Goal: Task Accomplishment & Management: Manage account settings

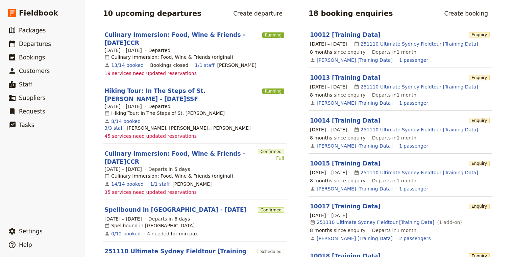
scroll to position [137, 0]
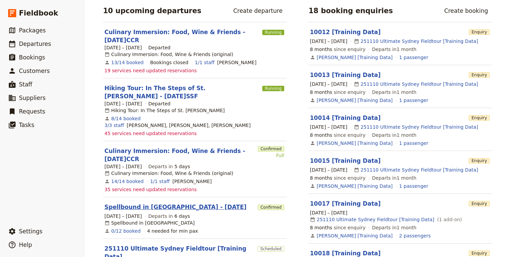
click at [159, 203] on link "Spellbound in [GEOGRAPHIC_DATA] - [DATE]" at bounding box center [175, 207] width 142 height 8
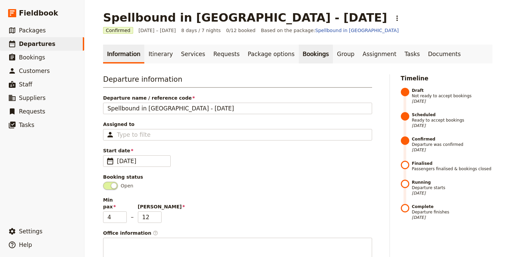
click at [299, 53] on link "Bookings" at bounding box center [316, 54] width 34 height 19
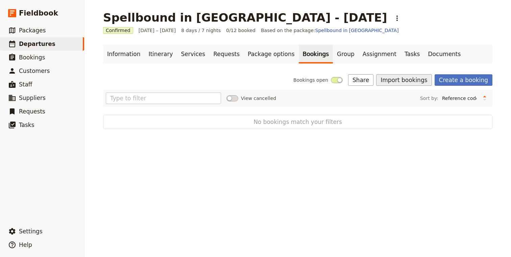
click at [410, 84] on button "Import bookings" at bounding box center [403, 79] width 55 height 11
click at [412, 95] on span "Import Bookings" at bounding box center [407, 95] width 39 height 7
click at [35, 46] on span "Departures" at bounding box center [37, 44] width 36 height 7
click at [396, 82] on button "Import bookings" at bounding box center [403, 79] width 55 height 11
click at [412, 96] on span "Import Bookings" at bounding box center [407, 95] width 39 height 7
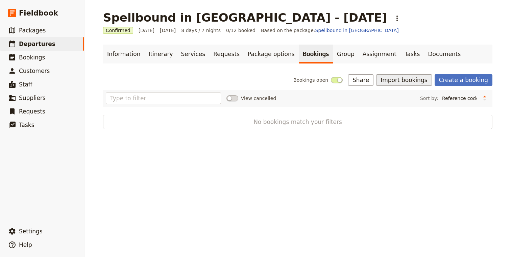
click at [417, 78] on button "Import bookings" at bounding box center [403, 79] width 55 height 11
click at [414, 95] on span "Import Bookings" at bounding box center [407, 95] width 39 height 7
click at [402, 80] on button "Import bookings" at bounding box center [403, 79] width 55 height 11
click at [406, 93] on span "Import Bookings" at bounding box center [407, 95] width 39 height 7
click at [409, 78] on button "Import bookings" at bounding box center [403, 79] width 55 height 11
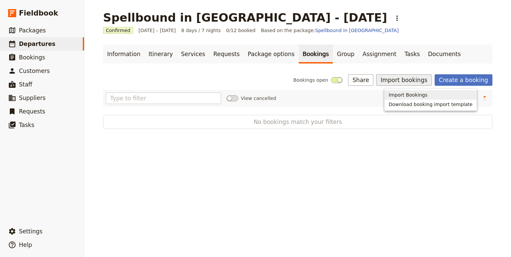
click at [413, 98] on span "Import Bookings" at bounding box center [407, 95] width 39 height 7
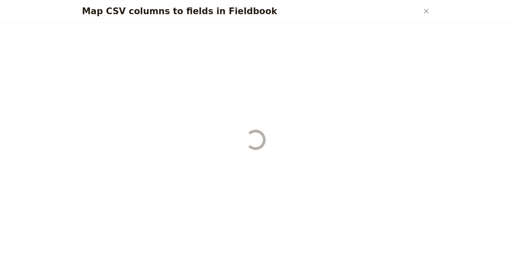
select select "YMD"
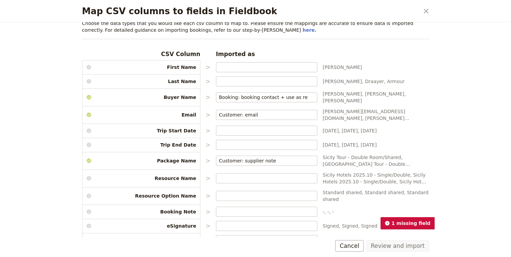
scroll to position [13, 0]
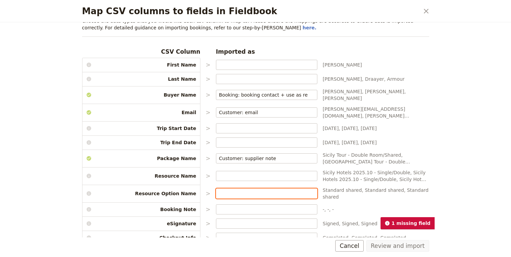
click at [248, 193] on input "Map CSV columns to fields in Fieldbook" at bounding box center [266, 193] width 95 height 7
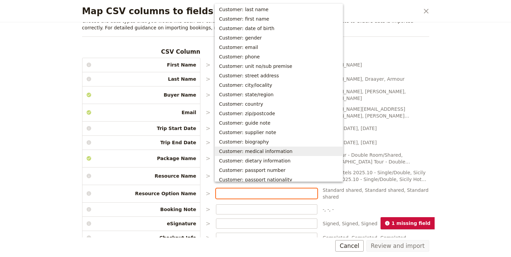
scroll to position [147, 0]
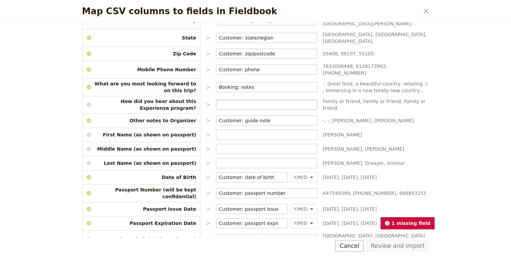
scroll to position [322, 0]
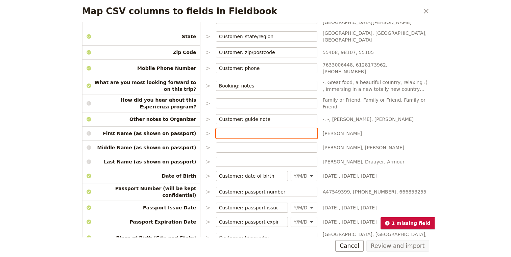
click at [236, 130] on input "Map CSV columns to fields in Fieldbook" at bounding box center [266, 133] width 95 height 7
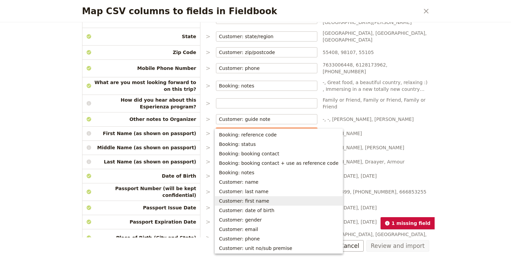
click at [274, 199] on span "Customer: first name" at bounding box center [279, 201] width 120 height 7
type input "Customer: first name"
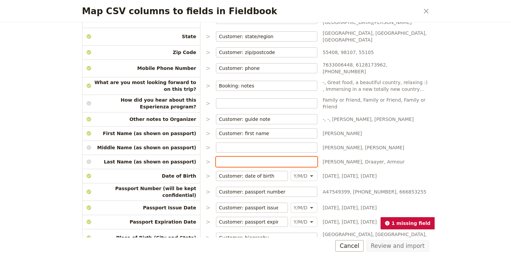
click at [236, 158] on input "Map CSV columns to fields in Fieldbook" at bounding box center [266, 161] width 95 height 7
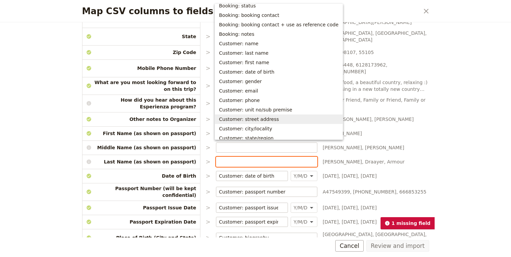
scroll to position [0, 0]
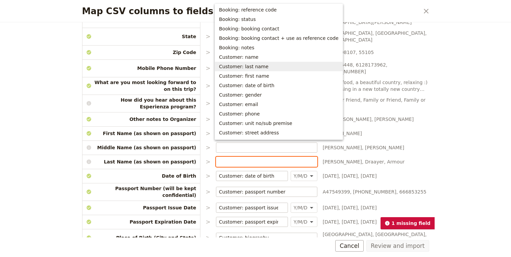
click at [258, 68] on span "Customer: last name" at bounding box center [243, 66] width 49 height 7
type input "Customer: last name"
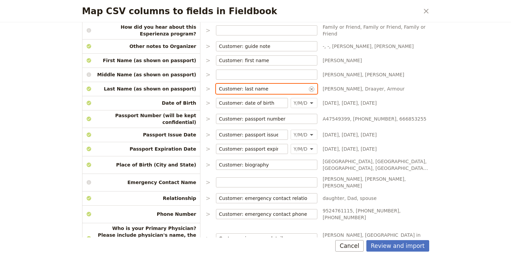
scroll to position [398, 0]
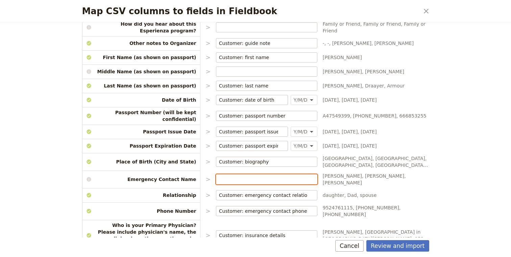
click at [240, 176] on input "Map CSV columns to fields in Fieldbook" at bounding box center [266, 179] width 95 height 7
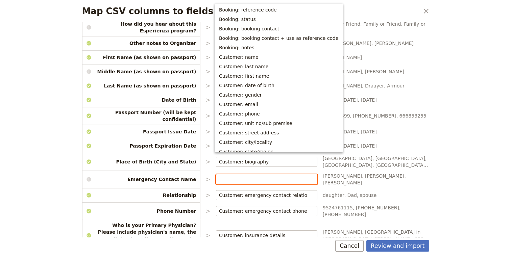
scroll to position [176, 0]
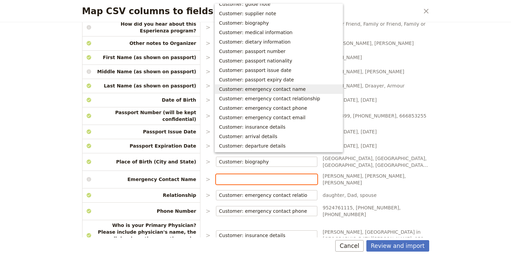
click at [255, 89] on span "Customer: emergency contact name" at bounding box center [262, 89] width 87 height 7
type input "Customer: emergency contact name"
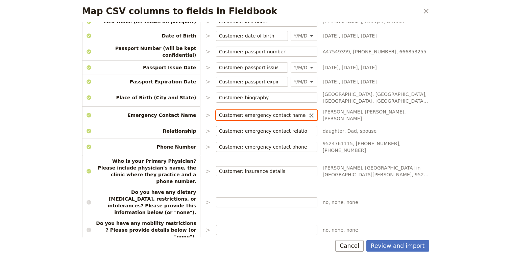
scroll to position [474, 0]
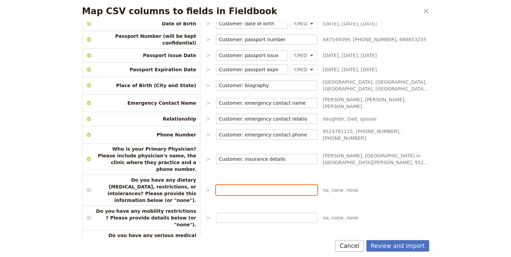
click at [228, 187] on input "Map CSV columns to fields in Fieldbook" at bounding box center [266, 190] width 95 height 7
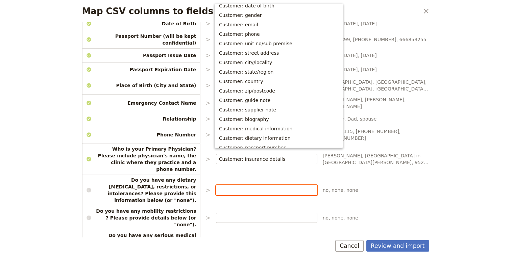
scroll to position [0, 0]
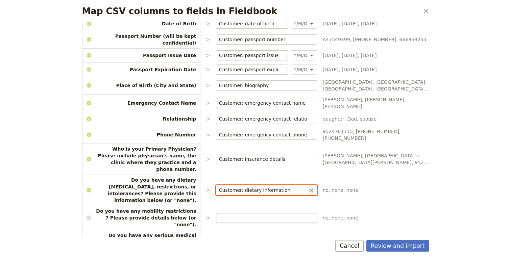
type input "Customer: dietary information"
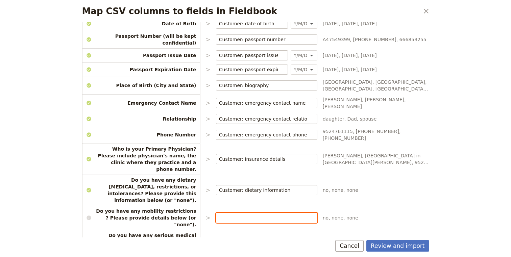
click at [244, 214] on input "Map CSV columns to fields in Fieldbook" at bounding box center [266, 217] width 95 height 7
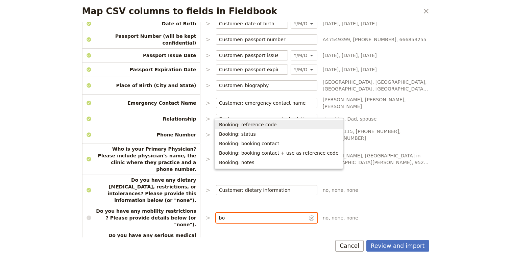
type input "b"
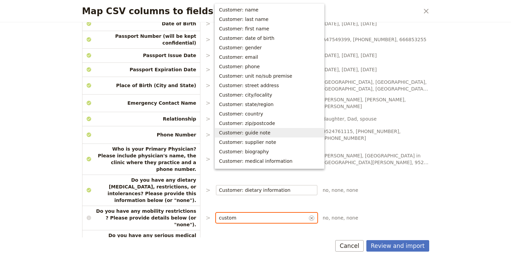
click at [244, 132] on span "Customer: guide note" at bounding box center [244, 132] width 51 height 7
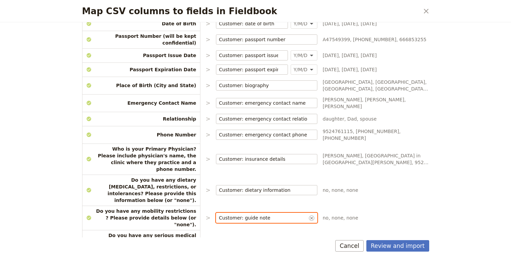
drag, startPoint x: 275, startPoint y: 177, endPoint x: 206, endPoint y: 173, distance: 69.0
click at [206, 173] on div "CSV Column Imported as First Name > [PERSON_NAME] Last Name > [PERSON_NAME], Ar…" at bounding box center [255, 0] width 347 height 828
type input "m"
type input "b"
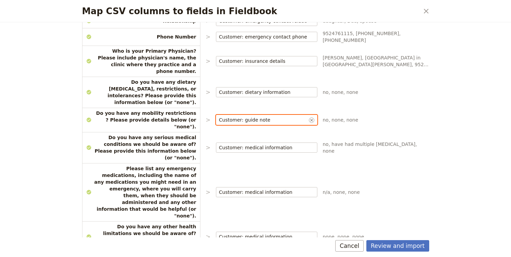
scroll to position [578, 0]
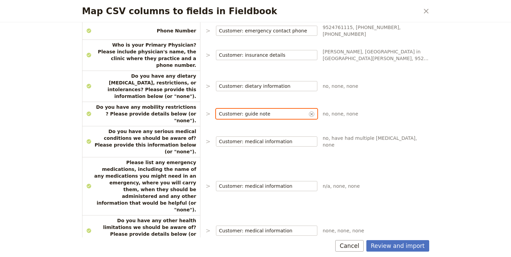
type input "Customer: guide note"
click at [237, 252] on input "Map CSV columns to fields in Fieldbook" at bounding box center [266, 255] width 95 height 7
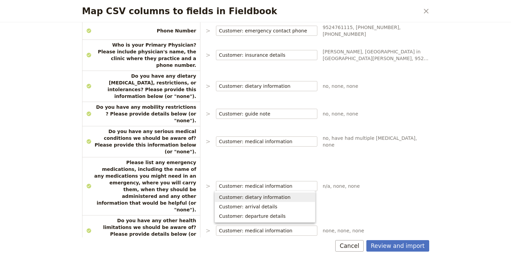
scroll to position [0, 0]
type input "A"
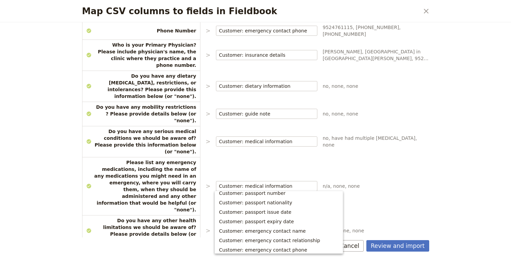
scroll to position [262, 0]
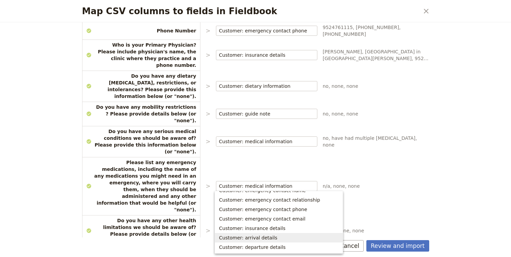
click at [283, 237] on span "Customer: arrival details" at bounding box center [279, 237] width 120 height 7
type input "Customer: arrival details"
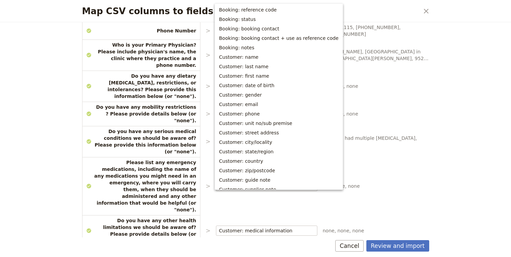
scroll to position [138, 0]
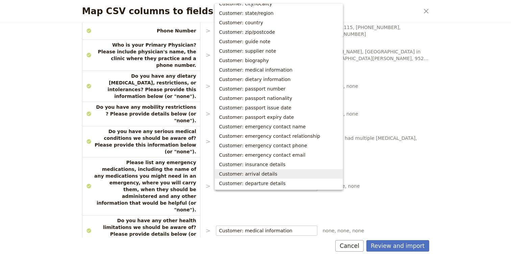
click at [263, 172] on span "Customer: arrival details" at bounding box center [248, 174] width 58 height 7
type input "Customer: arrival details"
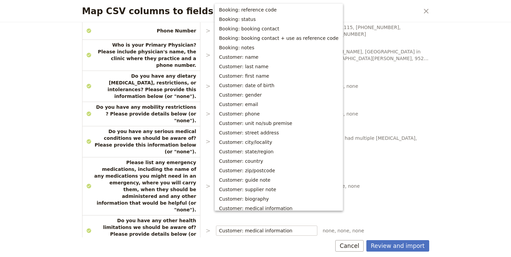
scroll to position [118, 0]
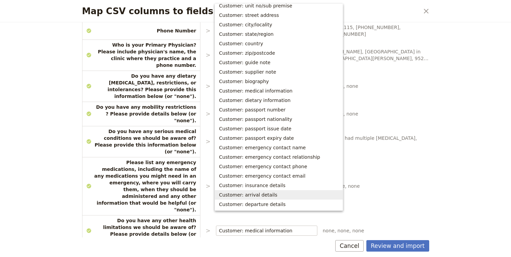
click at [259, 196] on span "Customer: arrival details" at bounding box center [248, 195] width 58 height 7
type input "Customer: arrival details"
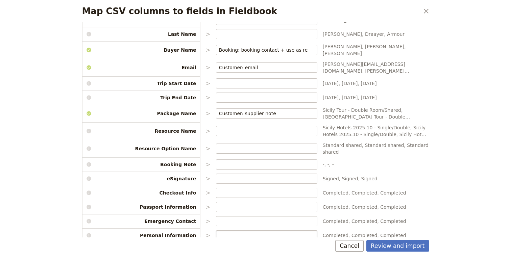
scroll to position [38, 0]
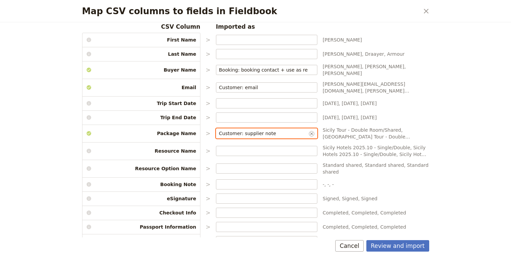
click at [277, 130] on input "Customer: supplier note" at bounding box center [263, 133] width 88 height 7
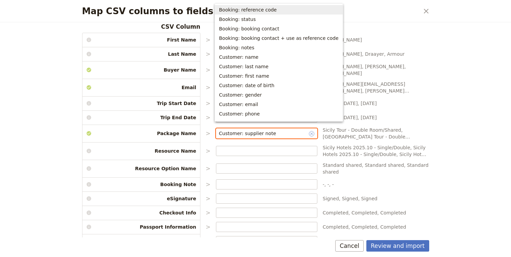
click at [311, 131] on icon "Clear input" at bounding box center [311, 133] width 5 height 5
click at [307, 131] on input "Customer: supplier note" at bounding box center [263, 133] width 88 height 7
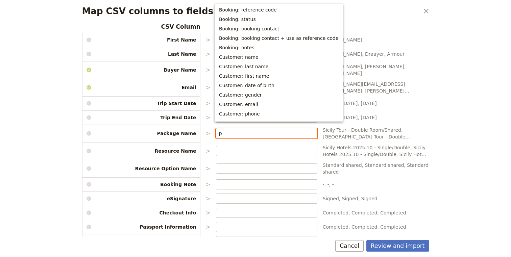
scroll to position [0, 0]
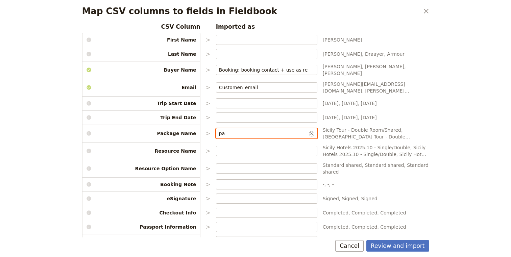
type input "p"
type input "r"
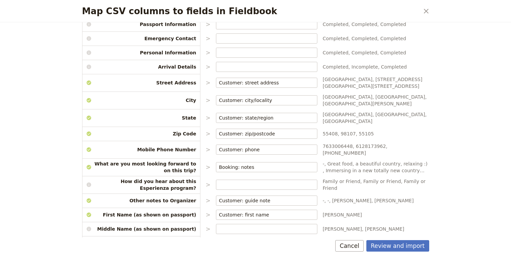
scroll to position [245, 0]
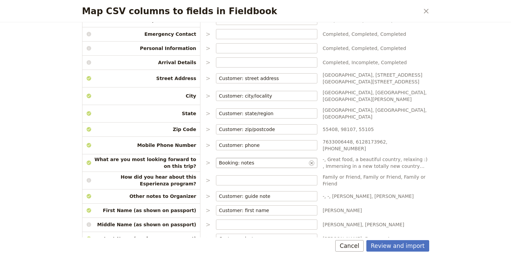
type input "Customer: supplier note"
drag, startPoint x: 260, startPoint y: 150, endPoint x: 219, endPoint y: 148, distance: 41.6
click at [219, 159] on input "Booking: notes" at bounding box center [263, 162] width 88 height 7
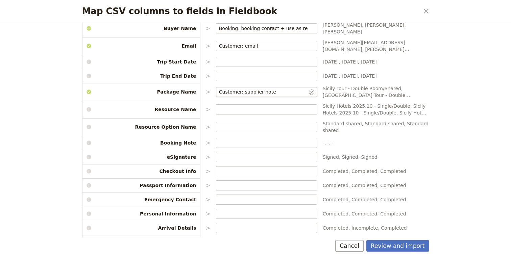
scroll to position [77, 0]
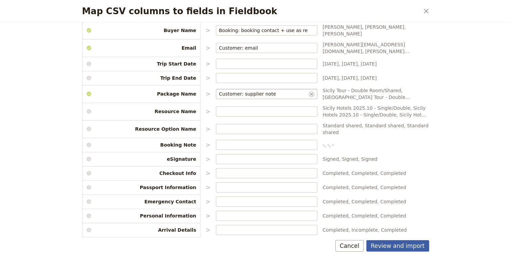
type input "Customer: guide note"
click at [416, 251] on button "Review and import" at bounding box center [397, 245] width 63 height 11
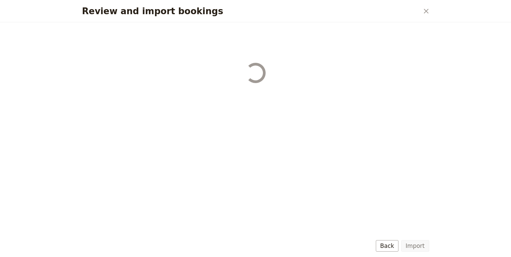
select select "67b5088038128b3949fd2667"
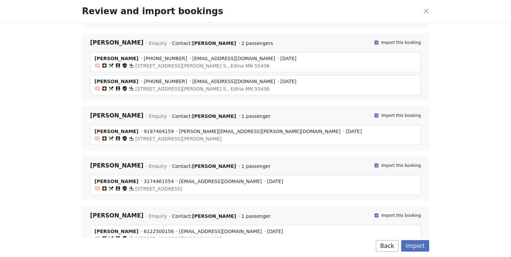
scroll to position [322, 0]
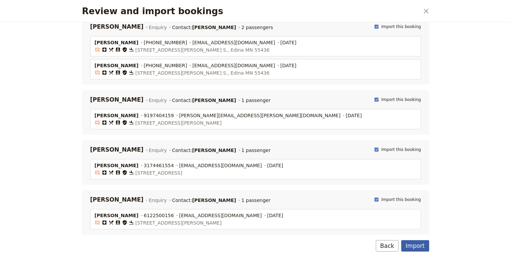
click at [412, 242] on button "Import" at bounding box center [415, 245] width 28 height 11
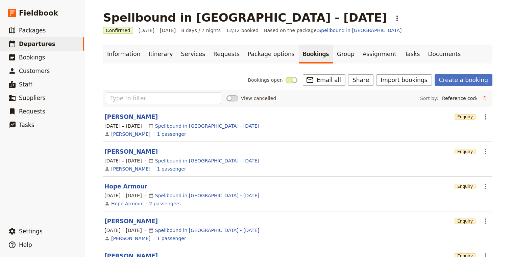
click at [469, 117] on span "Enquiry" at bounding box center [464, 116] width 21 height 5
click at [482, 119] on icon "Actions" at bounding box center [485, 117] width 8 height 8
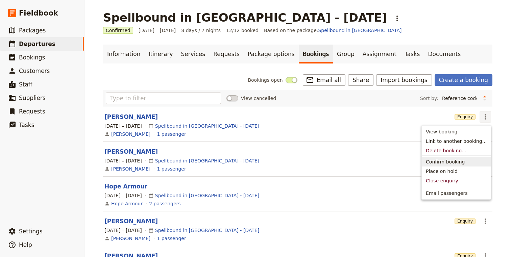
click at [475, 161] on span "Confirm booking" at bounding box center [456, 161] width 61 height 7
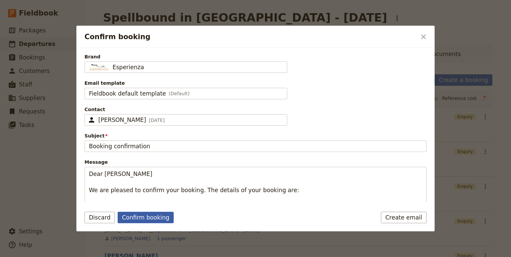
click at [146, 215] on button "Confirm booking" at bounding box center [146, 217] width 56 height 11
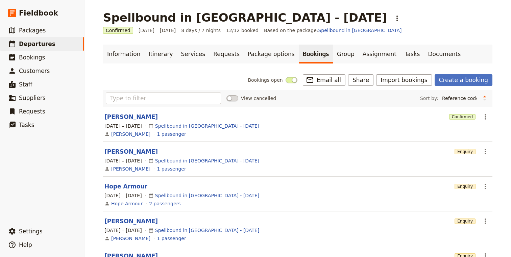
click at [459, 153] on span "Enquiry" at bounding box center [464, 151] width 21 height 5
click at [483, 153] on icon "Actions" at bounding box center [485, 152] width 8 height 8
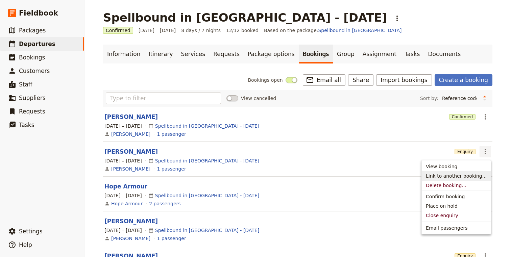
click at [471, 180] on button "Link to another booking..." at bounding box center [456, 175] width 69 height 9
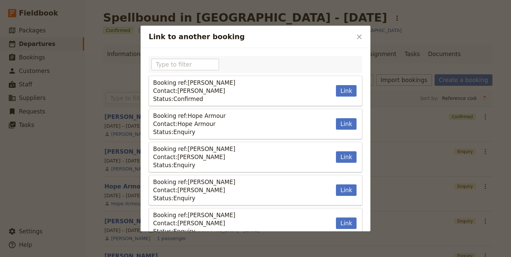
click at [362, 26] on div "Link to another booking ​" at bounding box center [256, 37] width 230 height 22
click at [361, 35] on icon "Close dialog" at bounding box center [359, 37] width 8 height 8
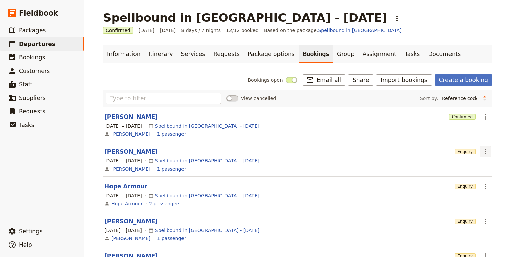
click at [487, 151] on icon "Actions" at bounding box center [485, 152] width 8 height 8
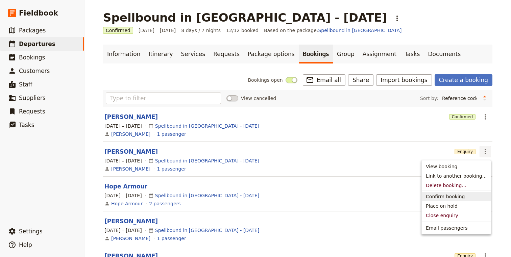
click at [451, 199] on span "Confirm booking" at bounding box center [445, 196] width 39 height 7
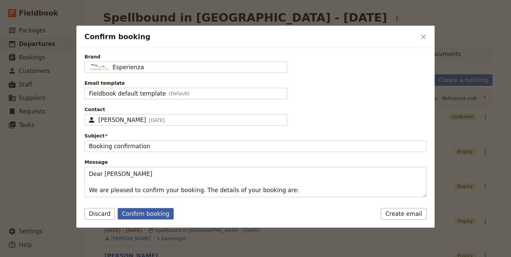
click at [136, 219] on button "Confirm booking" at bounding box center [146, 213] width 56 height 11
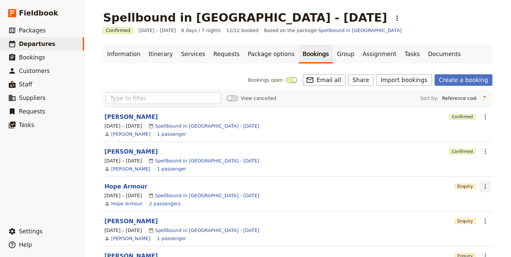
click at [486, 185] on icon "Actions" at bounding box center [485, 186] width 8 height 8
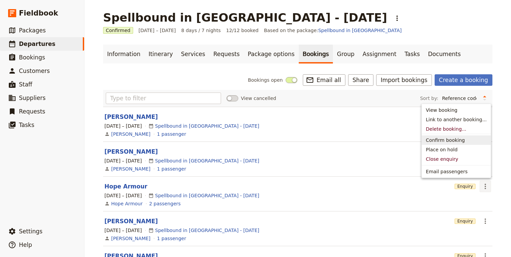
click at [457, 137] on span "Confirm booking" at bounding box center [445, 140] width 39 height 7
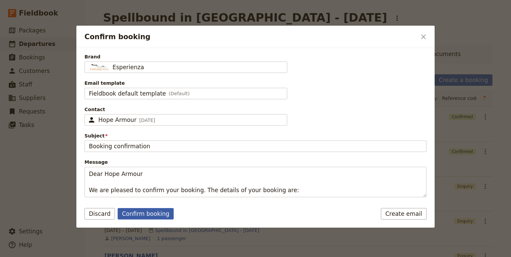
click at [148, 211] on button "Confirm booking" at bounding box center [146, 213] width 56 height 11
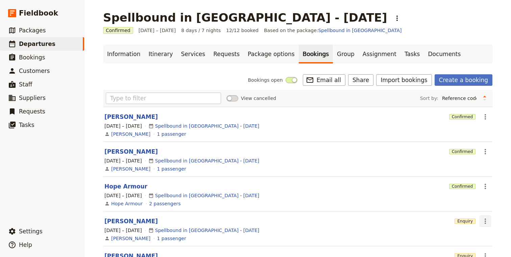
click at [488, 219] on icon "Actions" at bounding box center [485, 221] width 8 height 8
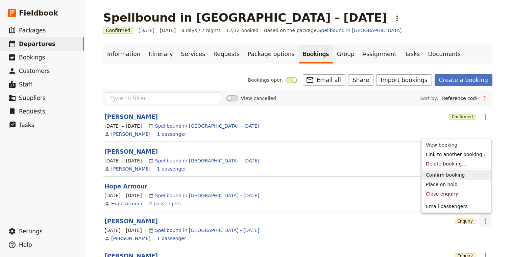
click at [455, 173] on span "Confirm booking" at bounding box center [445, 175] width 39 height 7
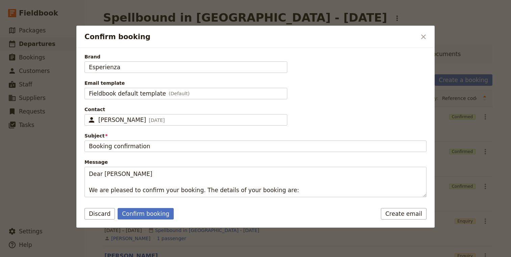
click at [160, 206] on form "Brand Esperienza Email template Fieldbook default template (Default) Fieldbook …" at bounding box center [255, 138] width 358 height 180
click at [160, 213] on button "Confirm booking" at bounding box center [146, 213] width 56 height 11
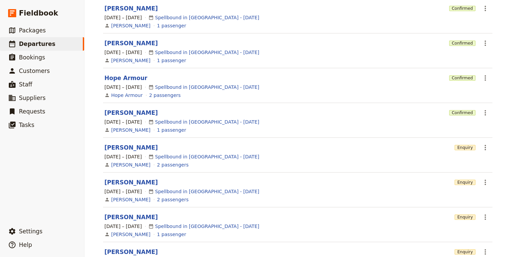
scroll to position [113, 0]
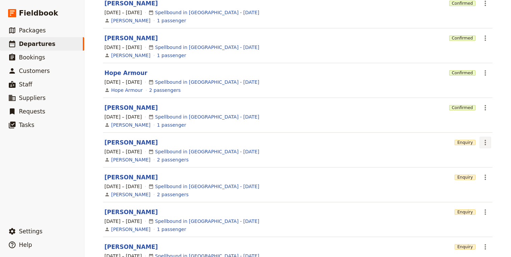
click at [484, 143] on icon "Actions" at bounding box center [485, 142] width 8 height 8
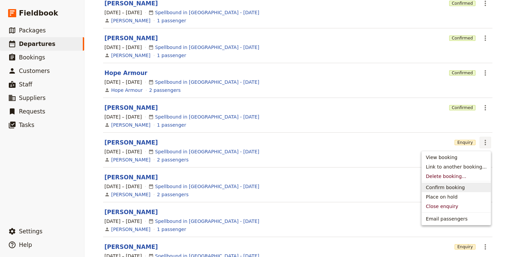
click at [445, 188] on span "Confirm booking" at bounding box center [445, 187] width 39 height 7
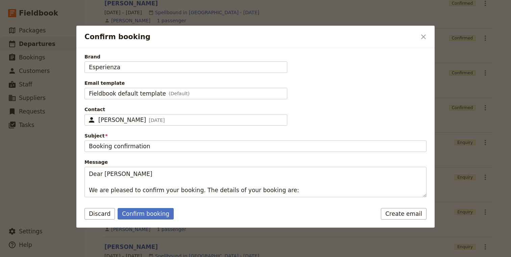
click at [142, 224] on div "Create email Confirm booking Discard" at bounding box center [255, 218] width 358 height 20
click at [142, 215] on button "Confirm booking" at bounding box center [146, 213] width 56 height 11
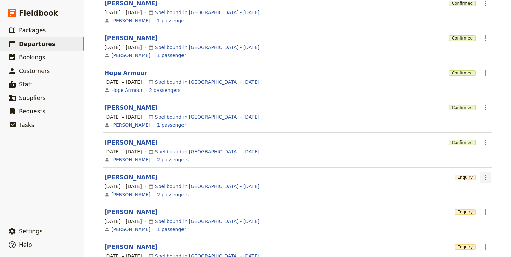
click at [488, 176] on icon "Actions" at bounding box center [485, 177] width 8 height 8
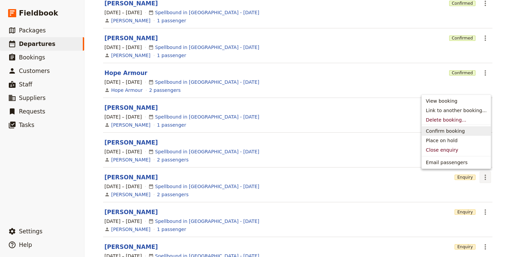
click at [446, 133] on span "Confirm booking" at bounding box center [445, 131] width 39 height 7
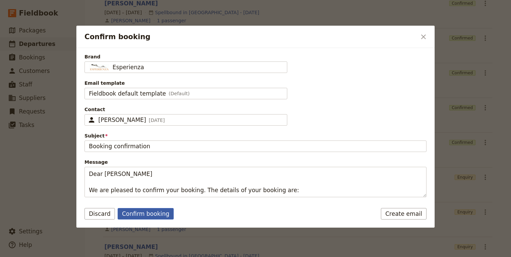
click at [140, 219] on button "Confirm booking" at bounding box center [146, 213] width 56 height 11
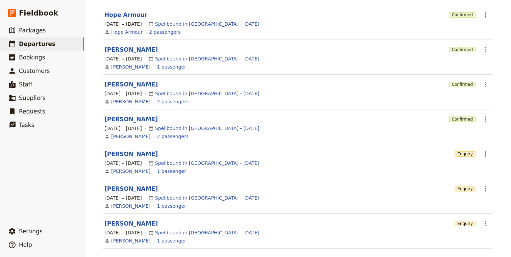
scroll to position [172, 0]
click at [483, 152] on icon "Actions" at bounding box center [485, 153] width 8 height 8
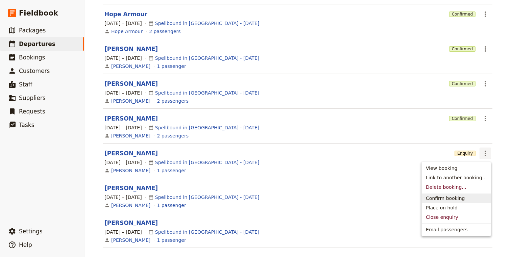
click at [458, 196] on span "Confirm booking" at bounding box center [445, 198] width 39 height 7
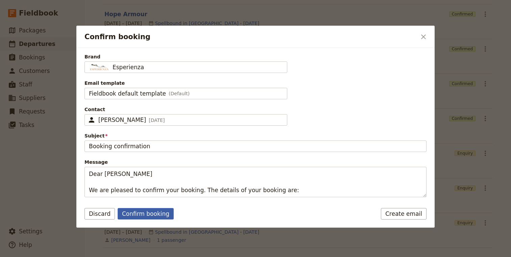
click at [145, 216] on button "Confirm booking" at bounding box center [146, 213] width 56 height 11
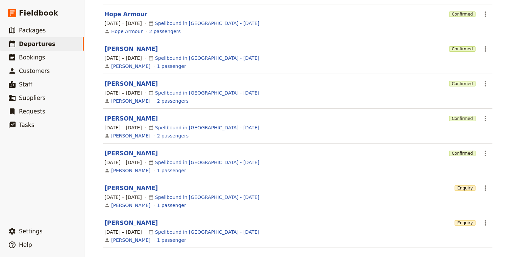
scroll to position [182, 0]
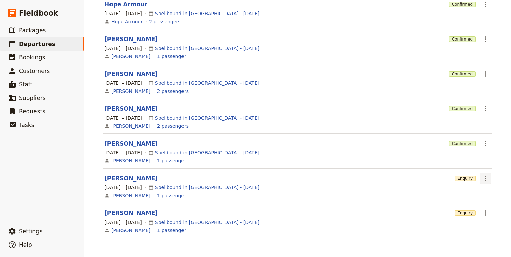
click at [485, 180] on icon "Actions" at bounding box center [484, 178] width 1 height 5
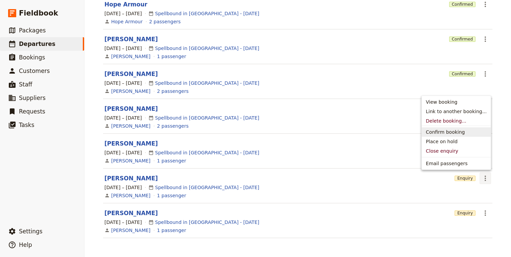
click at [446, 132] on span "Confirm booking" at bounding box center [445, 132] width 39 height 7
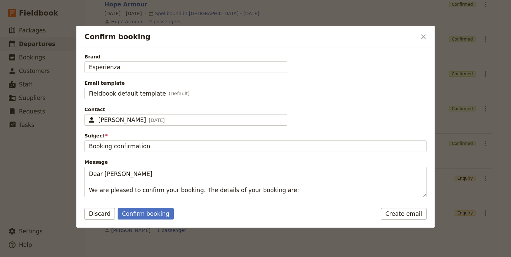
drag, startPoint x: 154, startPoint y: 215, endPoint x: 188, endPoint y: 214, distance: 34.1
click at [154, 215] on button "Confirm booking" at bounding box center [146, 213] width 56 height 11
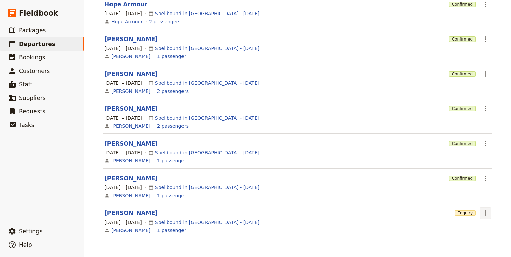
click at [482, 217] on icon "Actions" at bounding box center [485, 213] width 8 height 8
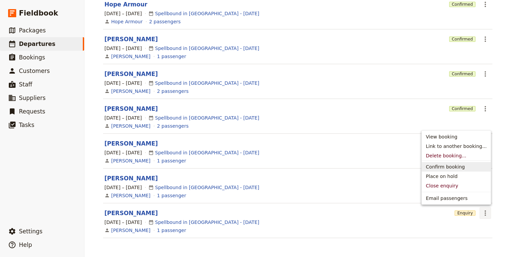
click at [448, 164] on span "Confirm booking" at bounding box center [445, 166] width 39 height 7
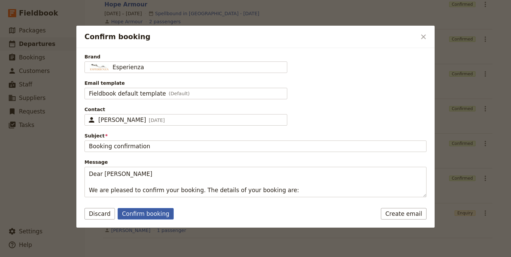
click at [160, 209] on button "Confirm booking" at bounding box center [146, 213] width 56 height 11
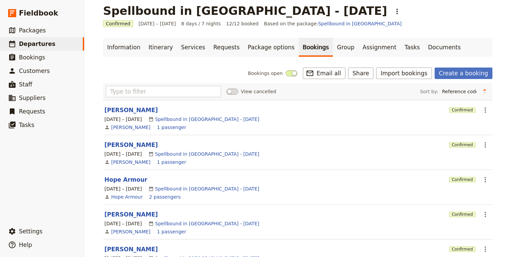
scroll to position [0, 0]
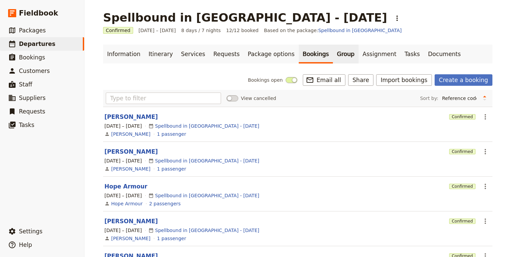
click at [333, 54] on link "Group" at bounding box center [346, 54] width 26 height 19
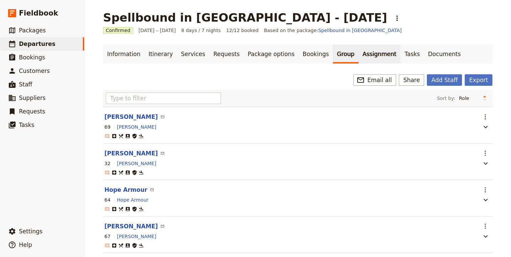
click at [362, 50] on link "Assignment" at bounding box center [379, 54] width 42 height 19
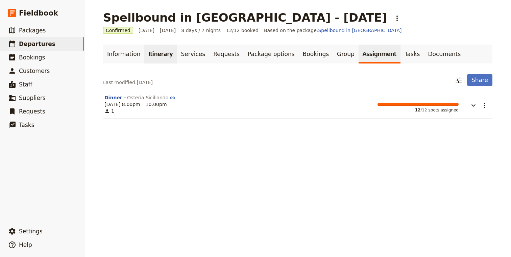
click at [161, 53] on link "Itinerary" at bounding box center [160, 54] width 32 height 19
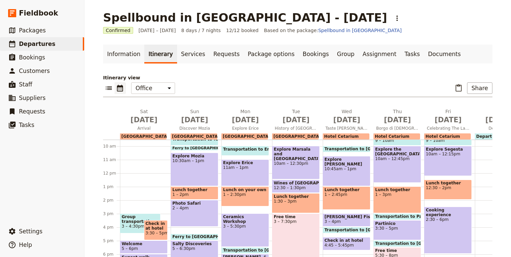
scroll to position [160, 0]
